Goal: Task Accomplishment & Management: Complete application form

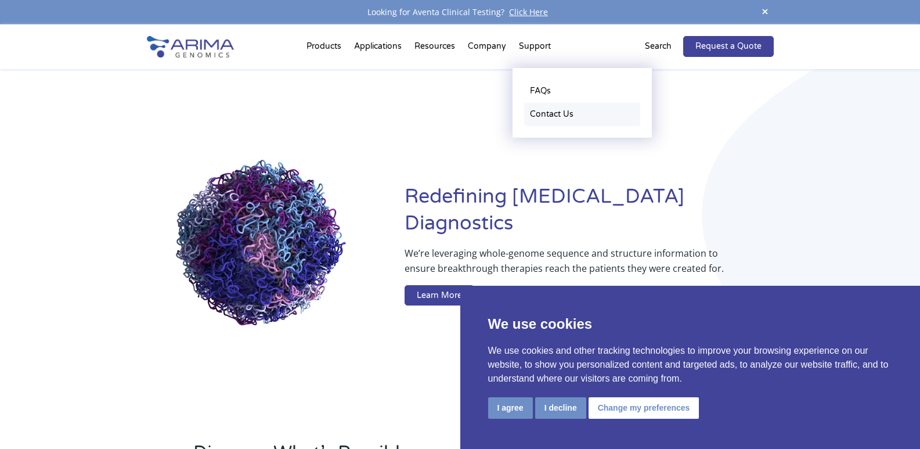
click at [537, 116] on link "Contact Us" at bounding box center [582, 114] width 116 height 23
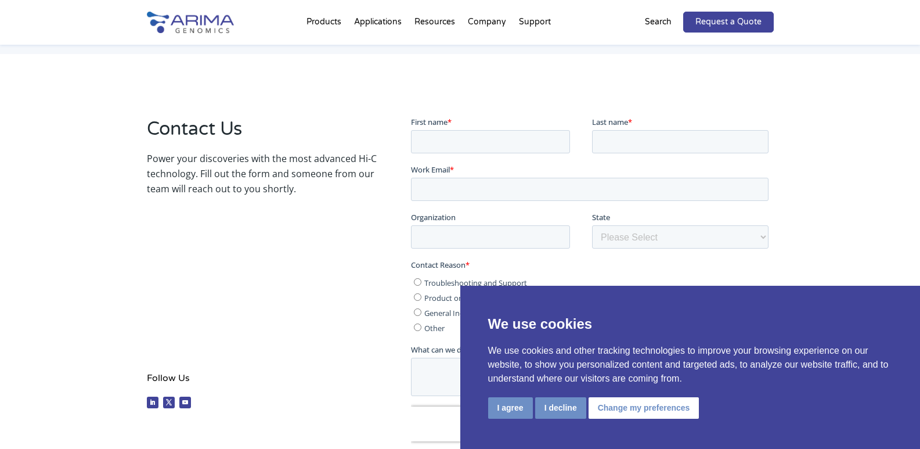
scroll to position [151, 0]
click at [452, 141] on input "First name *" at bounding box center [490, 140] width 159 height 23
type input "Ethany"
type input "warren"
type input "ethany.warren@getinfoleads.com"
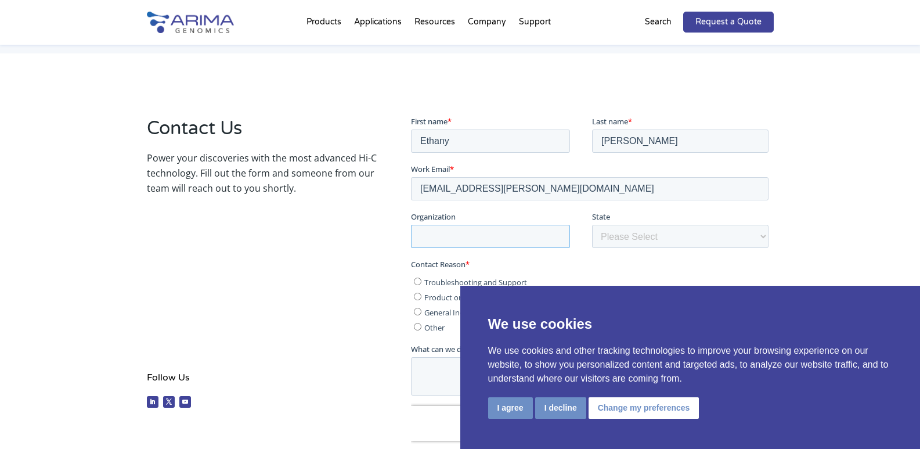
type input "get info leads"
click at [457, 142] on input "Ethany" at bounding box center [490, 140] width 159 height 23
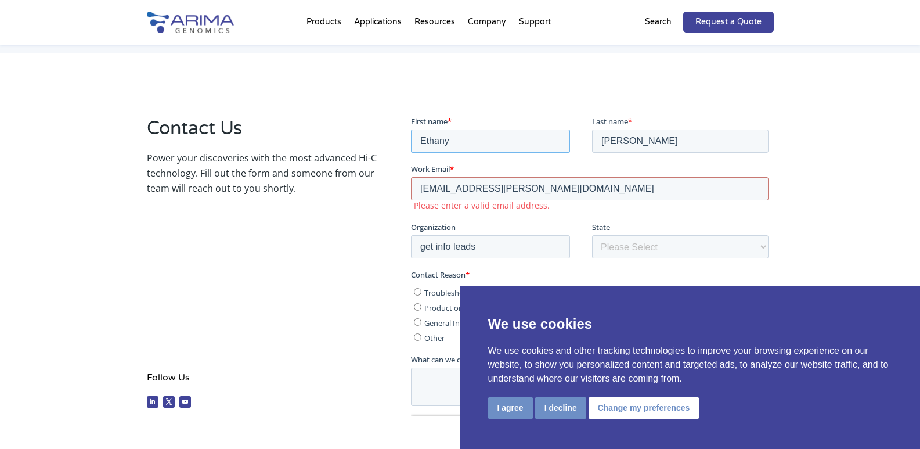
type input "Emily"
click at [630, 143] on input "warren" at bounding box center [680, 140] width 177 height 23
type input "burns"
click at [526, 186] on input "ethany.warren@getinfoleads.com" at bounding box center [590, 188] width 358 height 23
type input "emily.burns@docsdatas.com"
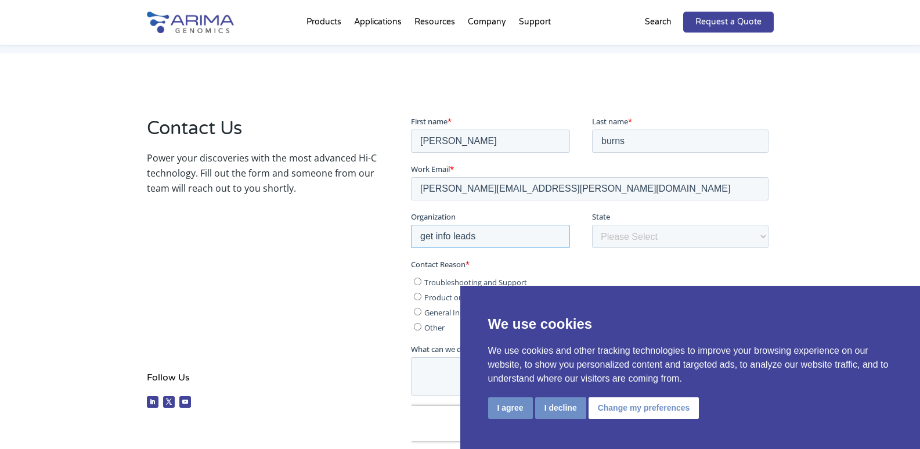
click at [509, 232] on input "get info leads" at bounding box center [490, 235] width 159 height 23
click at [613, 232] on select "Please Select Other/Non-US Alabama Alaska Arizona Arkansas California Colorado …" at bounding box center [680, 235] width 177 height 23
select select "California"
click at [592, 224] on select "Please Select Other/Non-US Alabama Alaska Arizona Arkansas California Colorado …" at bounding box center [680, 235] width 177 height 23
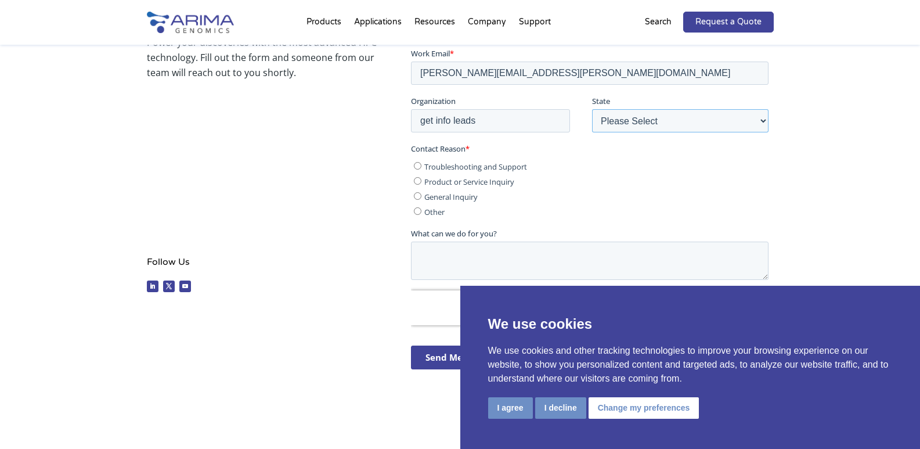
scroll to position [267, 0]
click at [419, 208] on input "Other" at bounding box center [418, 211] width 8 height 8
radio input "true"
click at [441, 242] on textarea "What can we do for you?" at bounding box center [590, 260] width 358 height 38
paste textarea "Hi, With ASHG 2025 on the horizon, we can help you reach key professionals in g…"
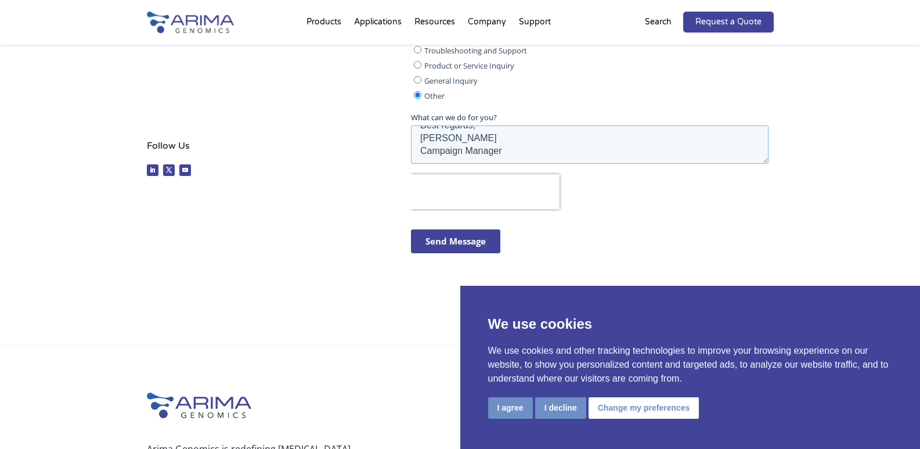
scroll to position [383, 0]
type textarea "Hi, With ASHG 2025 on the horizon, we can help you reach key professionals in g…"
click at [470, 249] on input "Send Message" at bounding box center [455, 241] width 89 height 24
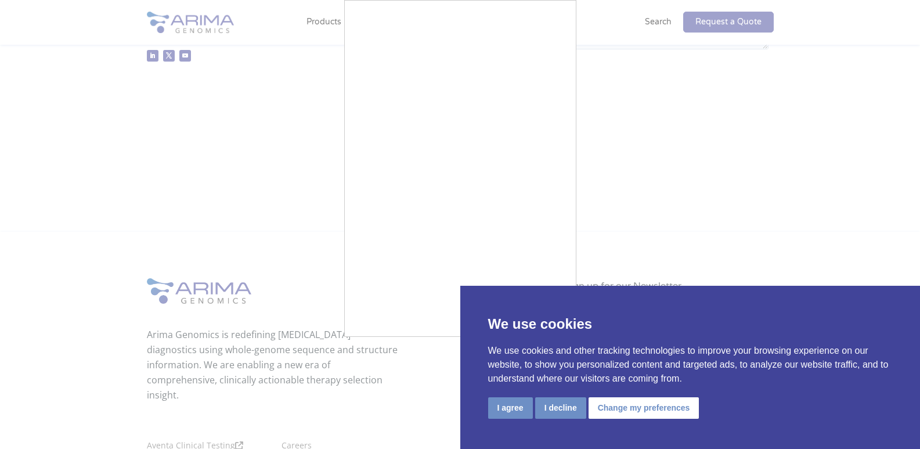
scroll to position [499, 0]
click at [568, 406] on button "I decline" at bounding box center [560, 407] width 51 height 21
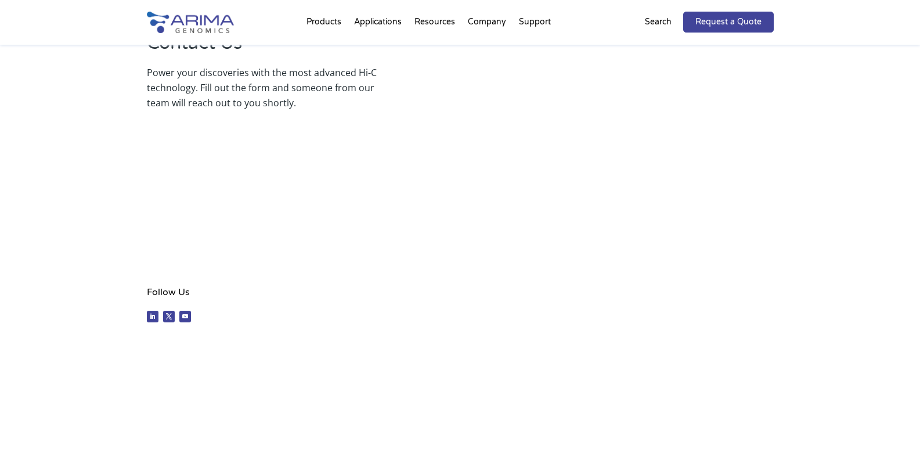
scroll to position [128, 0]
